Goal: Check status: Check status

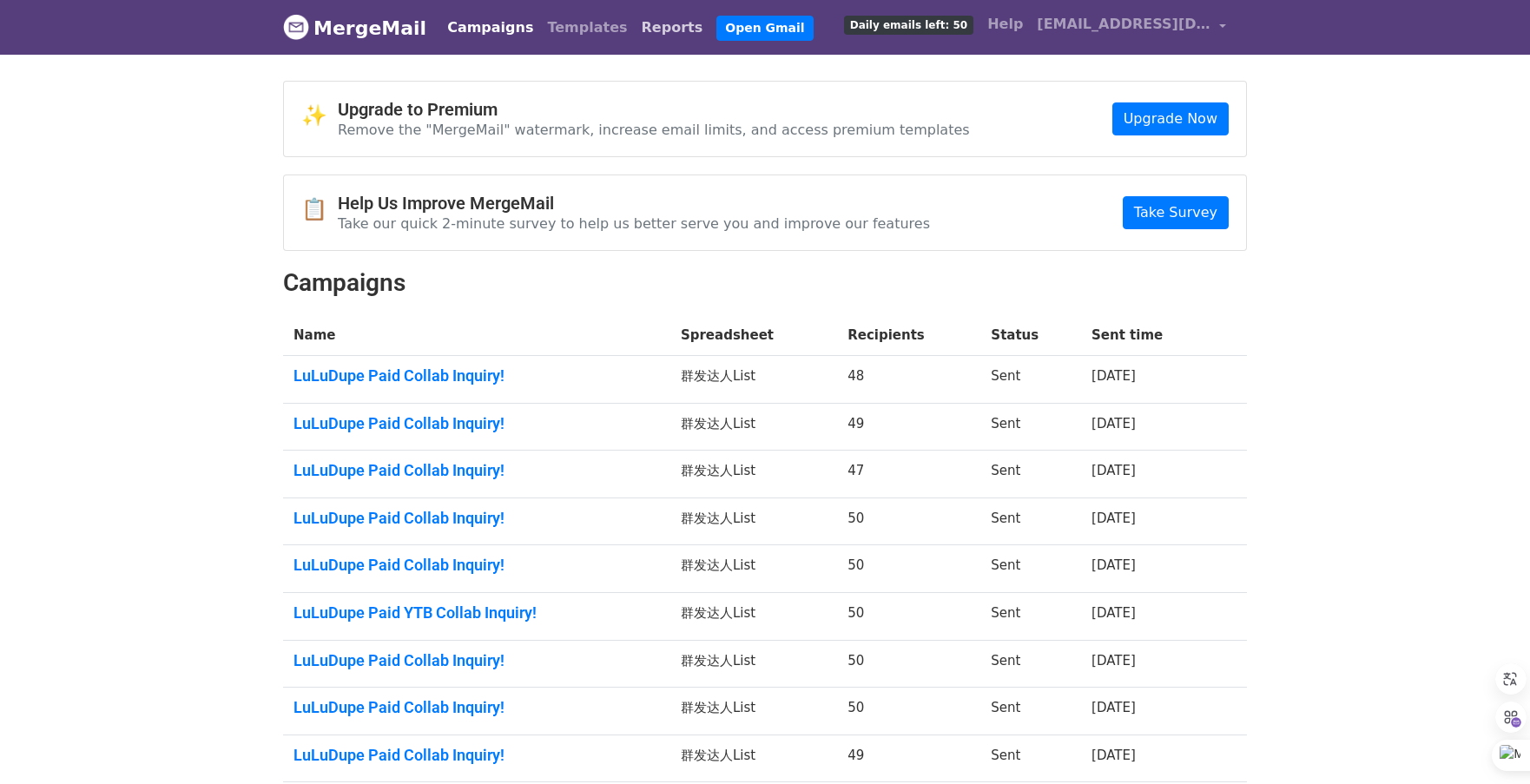
click at [653, 30] on link "Reports" at bounding box center [672, 28] width 75 height 35
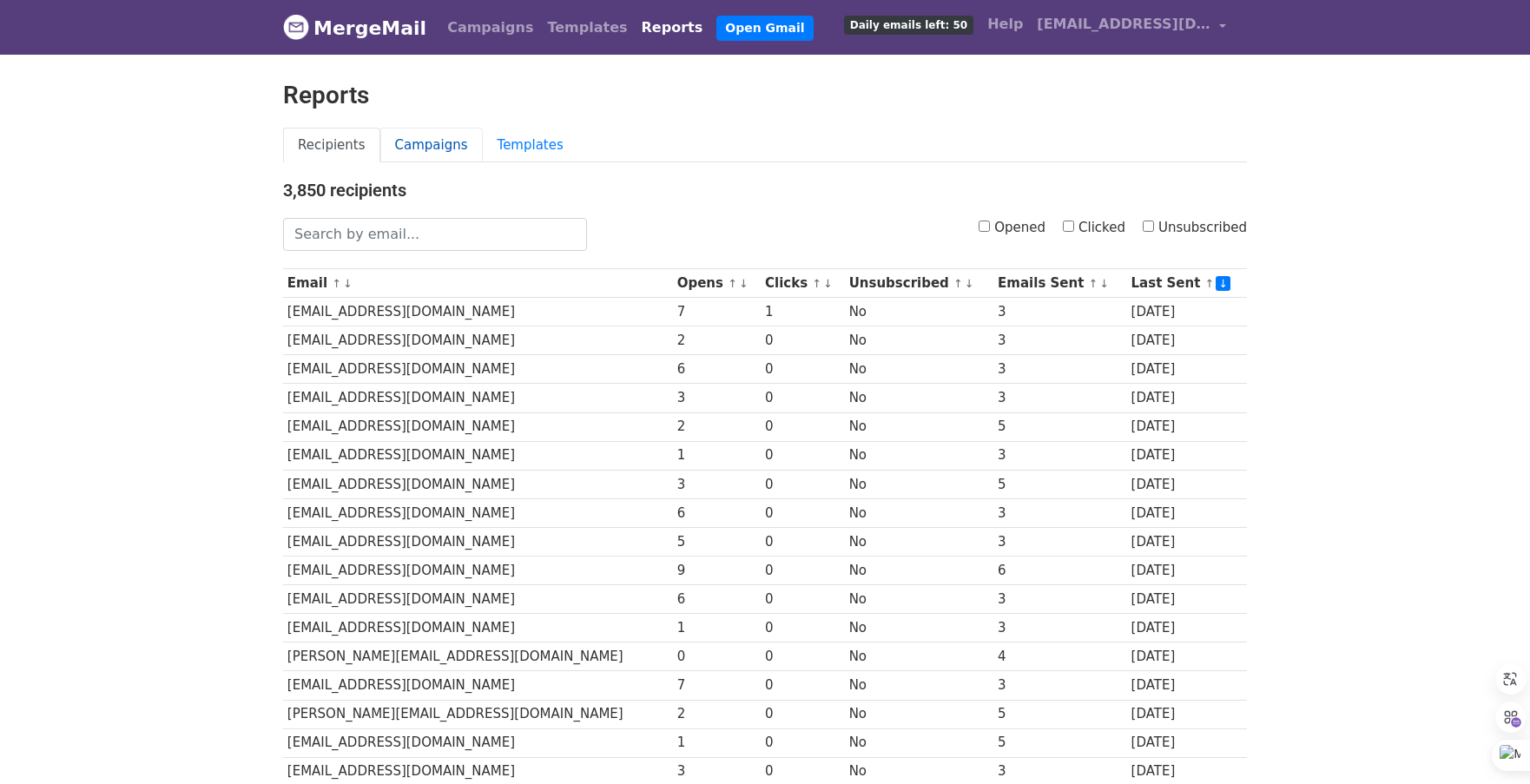
click at [454, 144] on link "Campaigns" at bounding box center [431, 146] width 102 height 36
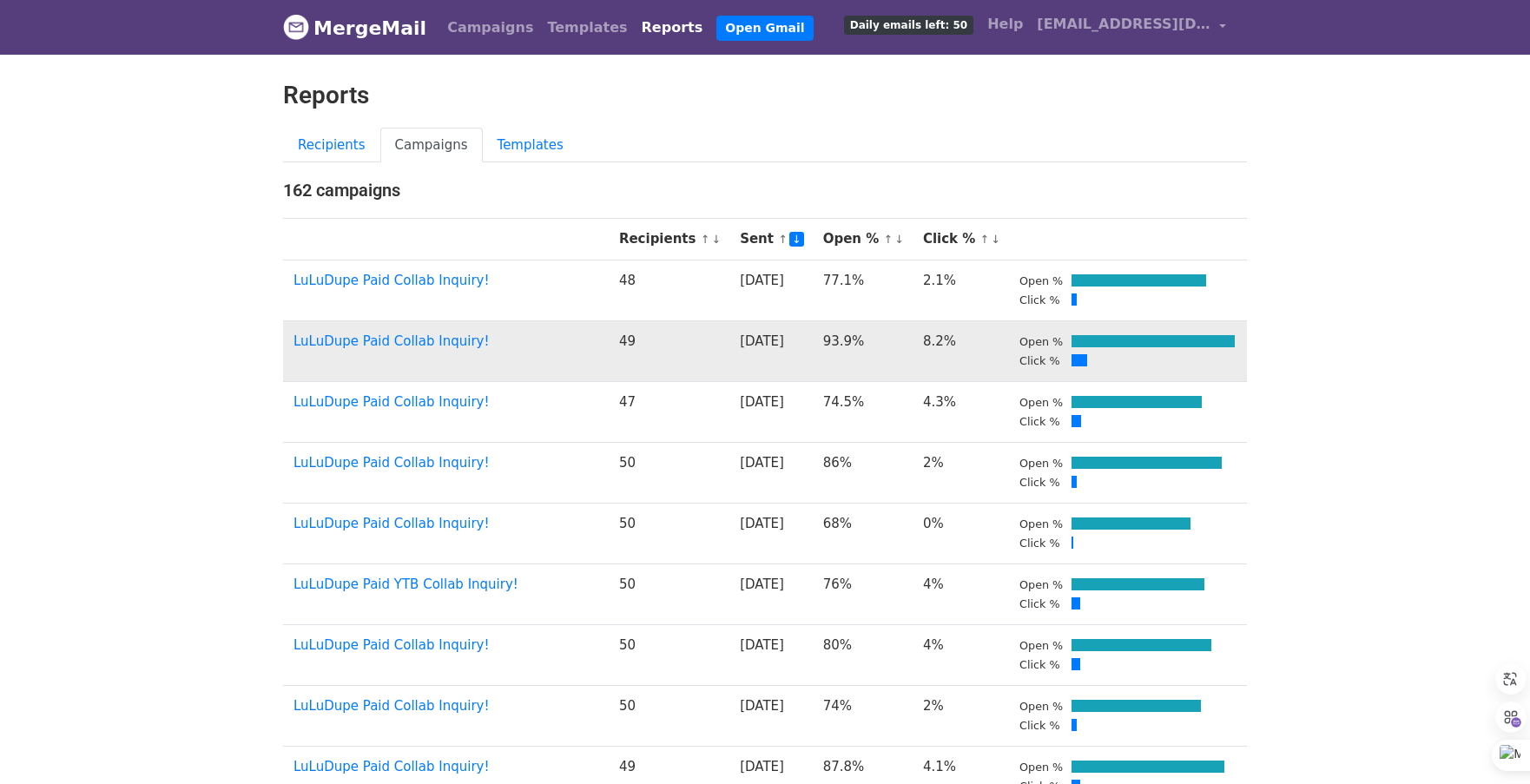
click at [897, 336] on td "93.9%" at bounding box center [863, 350] width 100 height 60
click at [938, 343] on td "8.2%" at bounding box center [961, 350] width 96 height 60
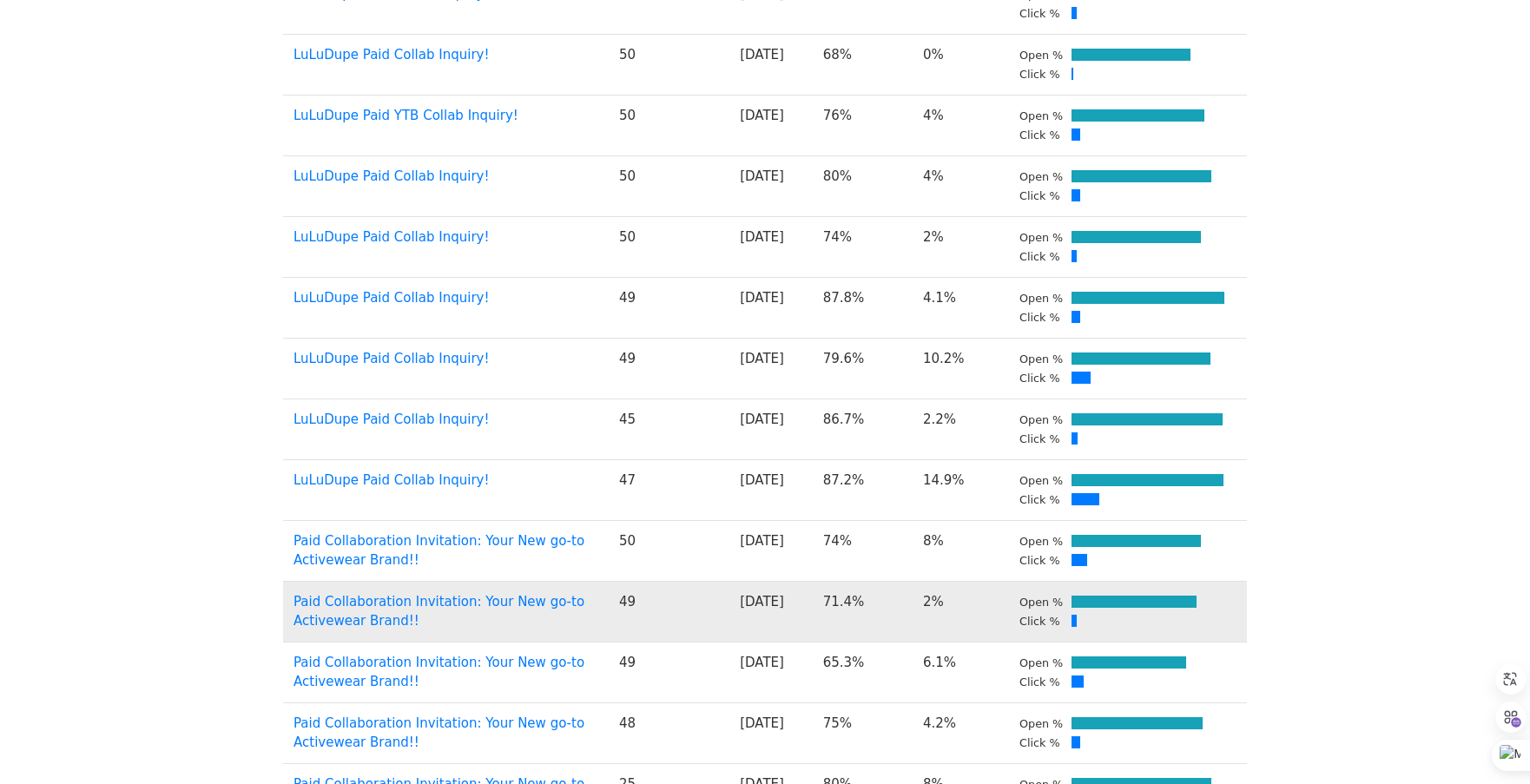
scroll to position [521, 0]
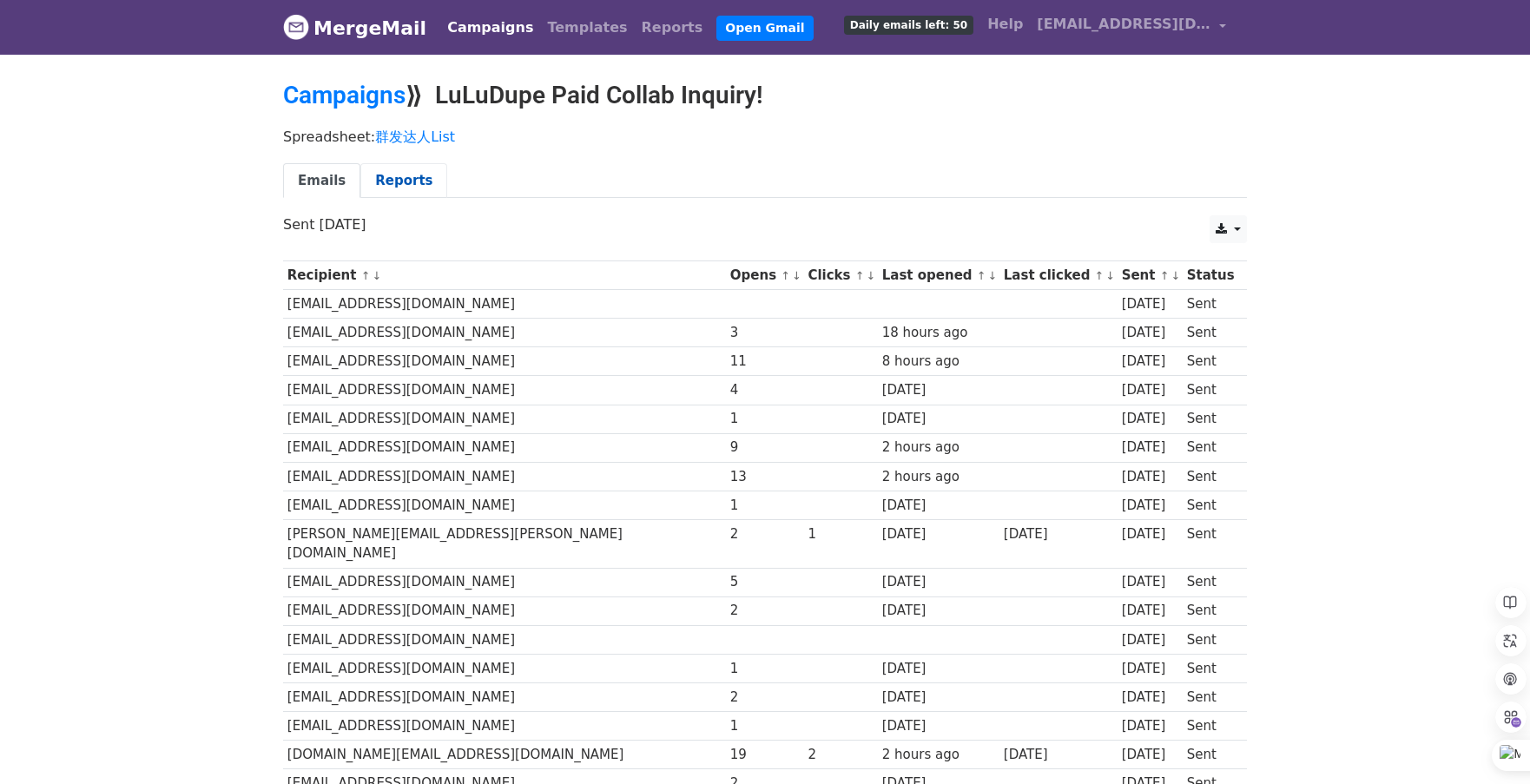
click at [399, 179] on link "Reports" at bounding box center [404, 181] width 87 height 36
